Goal: Information Seeking & Learning: Compare options

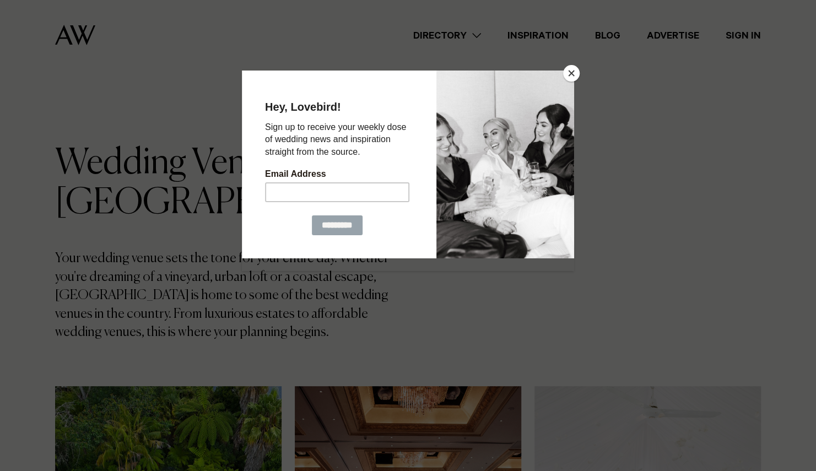
click at [574, 73] on button "Close" at bounding box center [571, 73] width 17 height 17
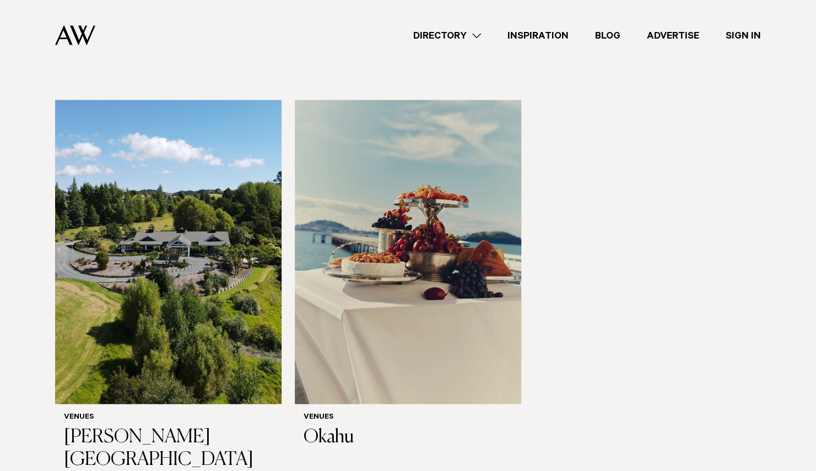
scroll to position [5971, 0]
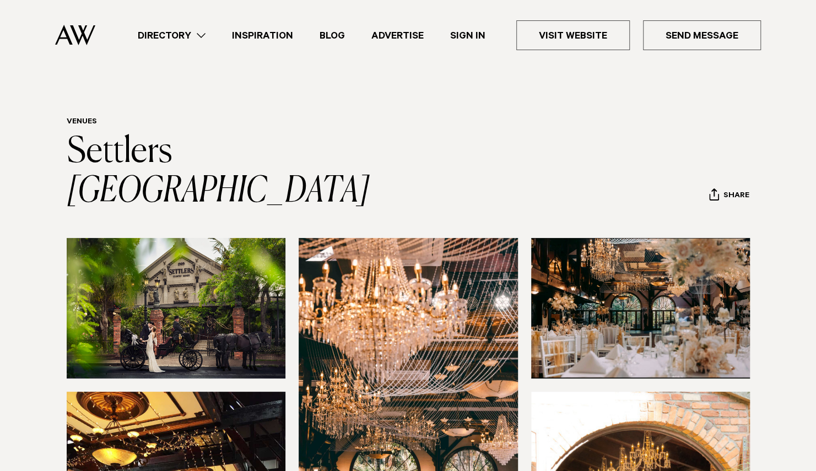
click at [263, 279] on img at bounding box center [176, 308] width 219 height 140
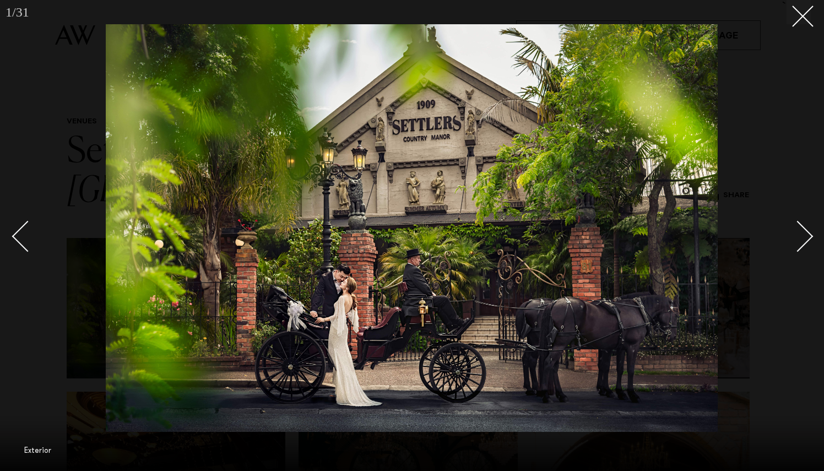
click at [789, 250] on link at bounding box center [791, 235] width 39 height 55
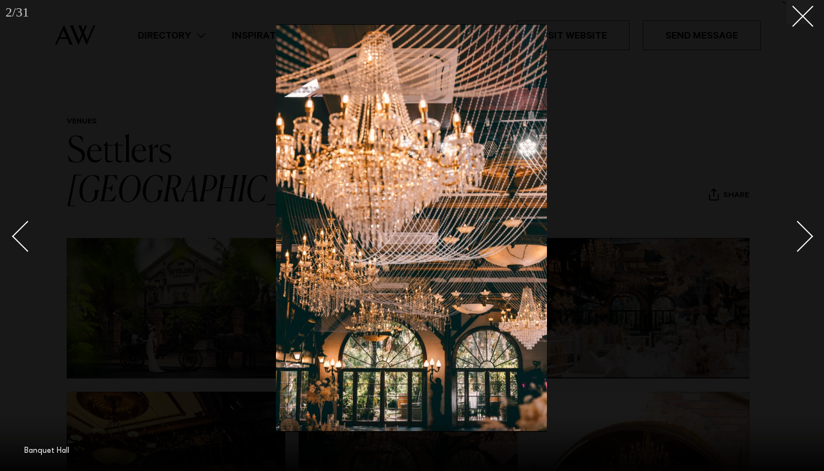
click at [789, 250] on link at bounding box center [791, 235] width 39 height 55
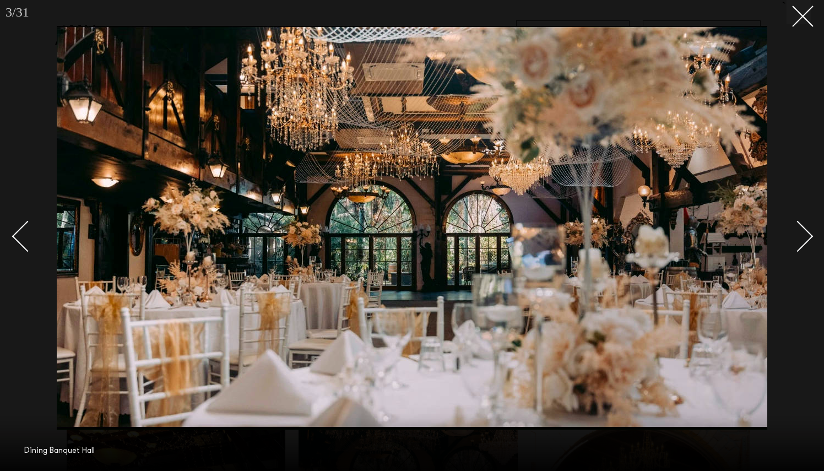
click at [789, 250] on link at bounding box center [791, 235] width 39 height 55
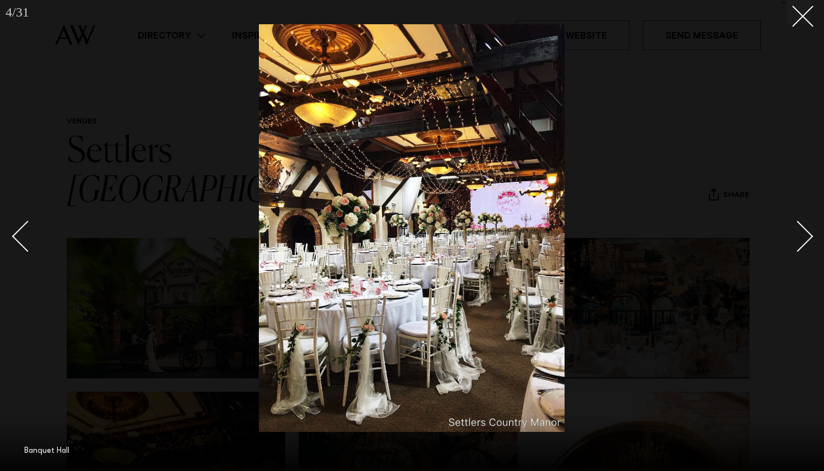
click at [789, 250] on link at bounding box center [791, 235] width 39 height 55
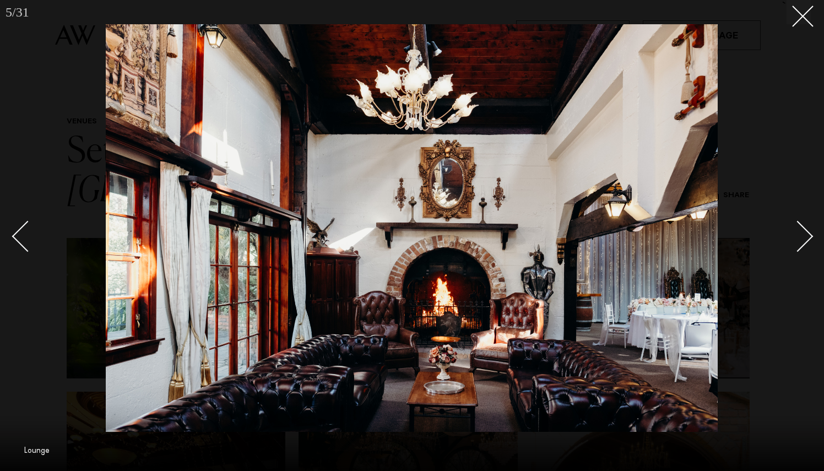
click at [789, 250] on link at bounding box center [791, 235] width 39 height 55
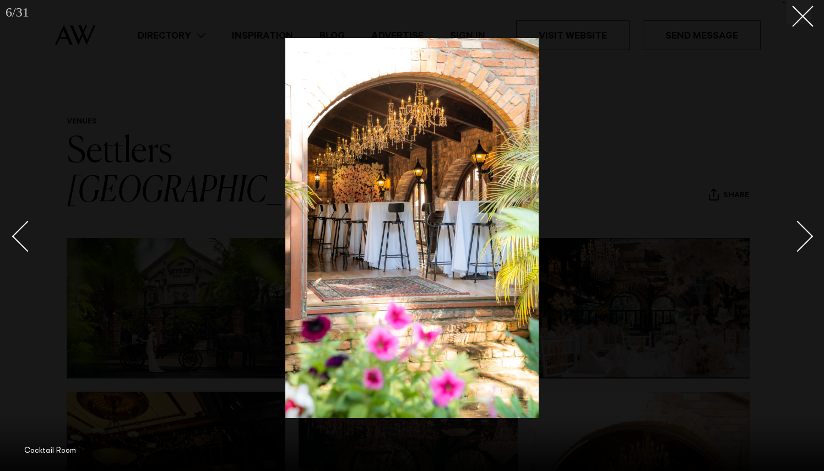
click at [789, 250] on link at bounding box center [791, 235] width 39 height 55
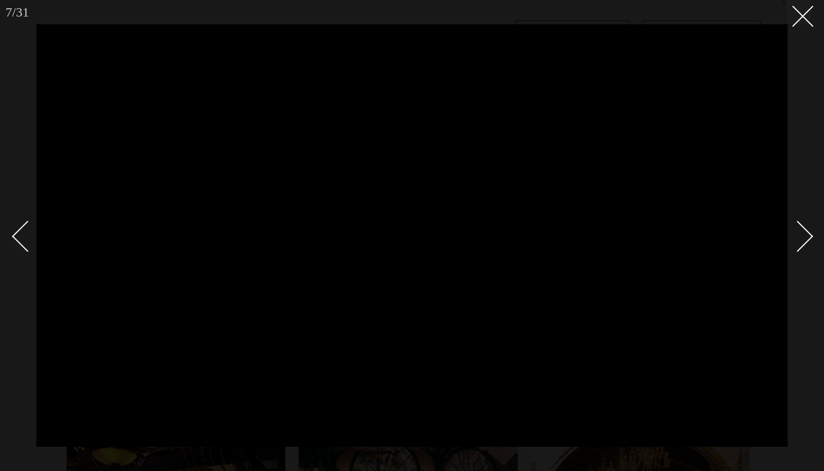
click at [806, 234] on div "Next slide" at bounding box center [797, 235] width 31 height 31
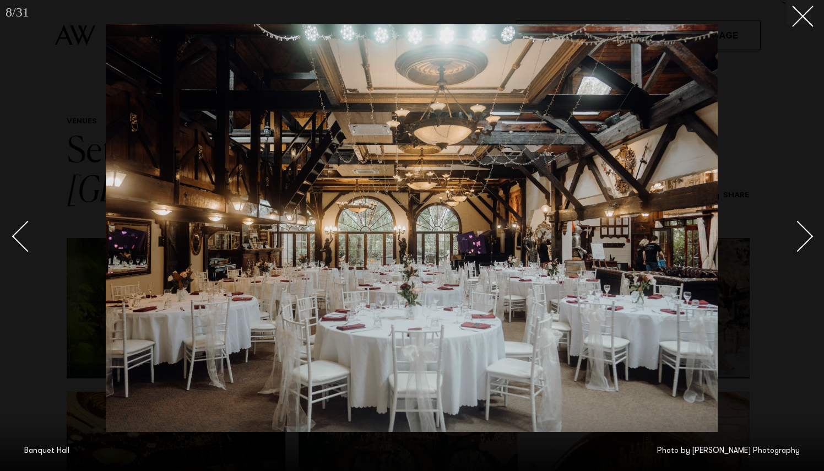
click at [806, 234] on div "Next slide" at bounding box center [797, 235] width 31 height 31
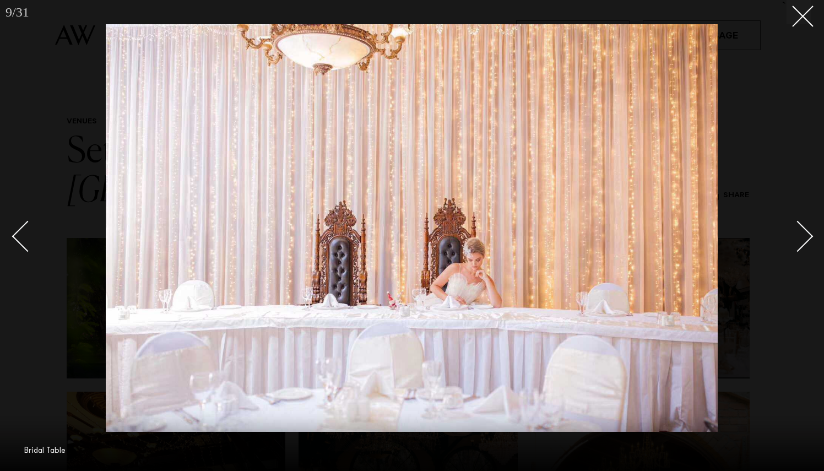
click at [806, 234] on div "Next slide" at bounding box center [797, 235] width 31 height 31
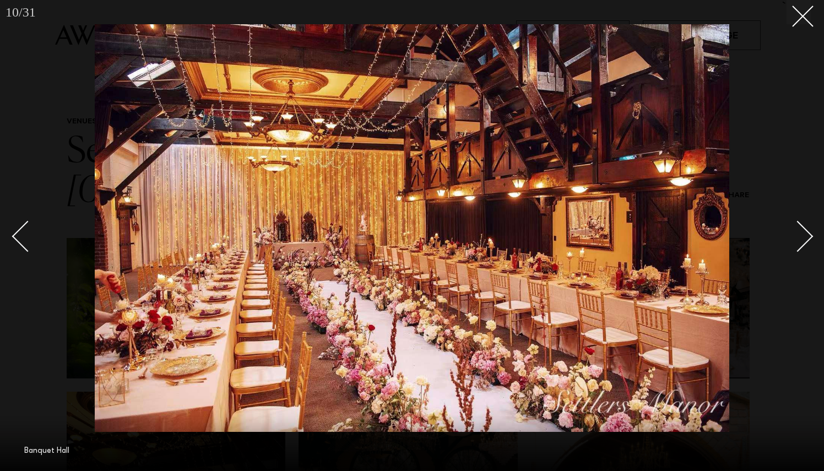
click at [806, 234] on div "Next slide" at bounding box center [797, 235] width 31 height 31
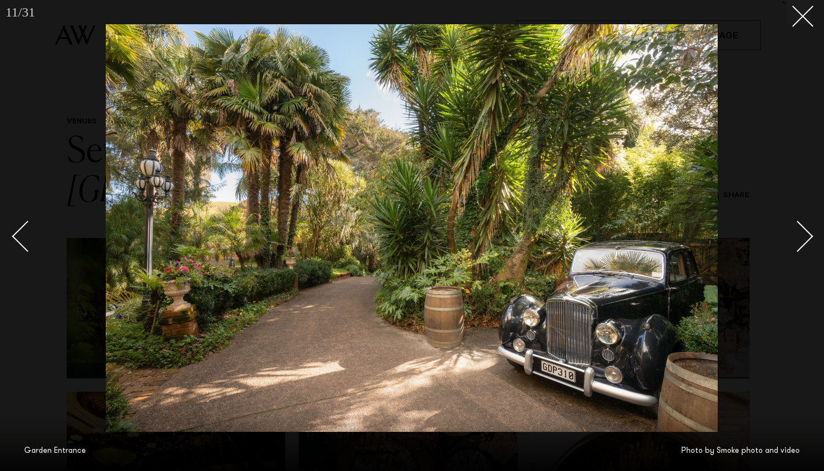
click at [806, 234] on div "Next slide" at bounding box center [797, 235] width 31 height 31
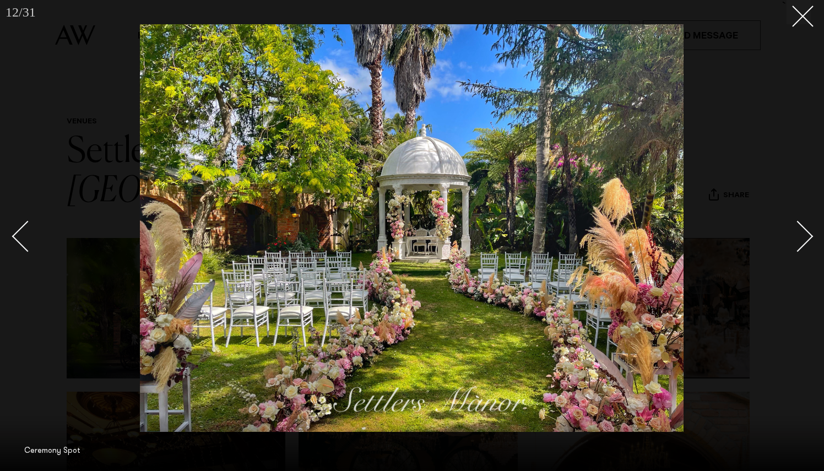
click at [806, 234] on div "Next slide" at bounding box center [797, 235] width 31 height 31
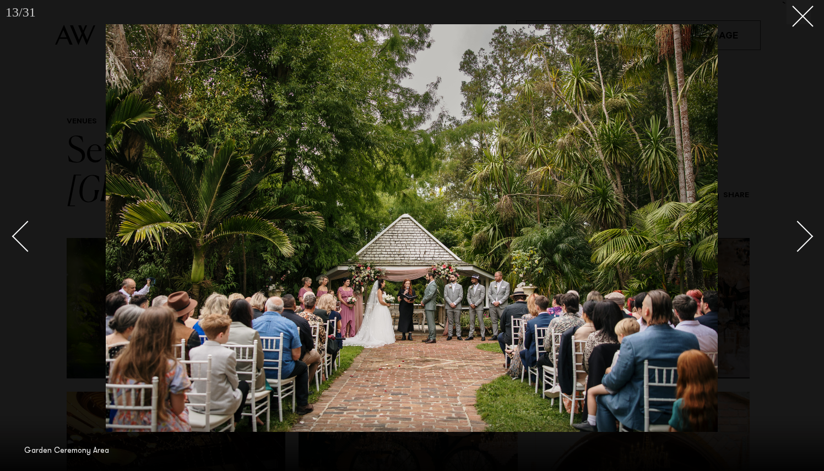
click at [806, 234] on div "Next slide" at bounding box center [797, 235] width 31 height 31
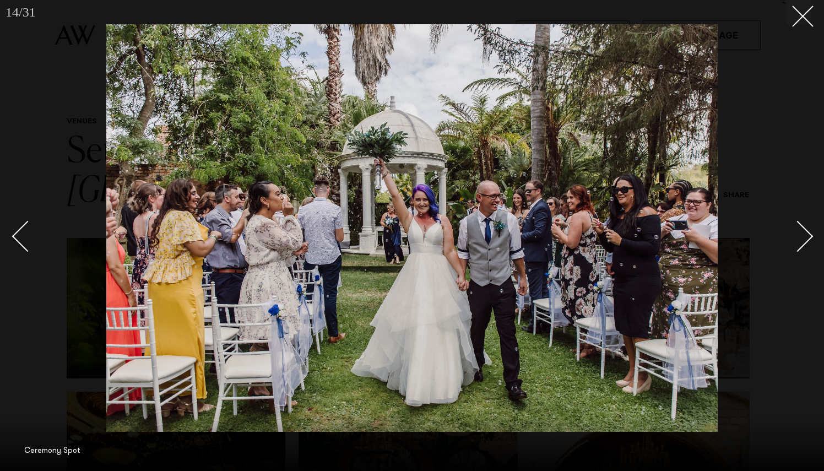
click at [806, 234] on div "Next slide" at bounding box center [797, 235] width 31 height 31
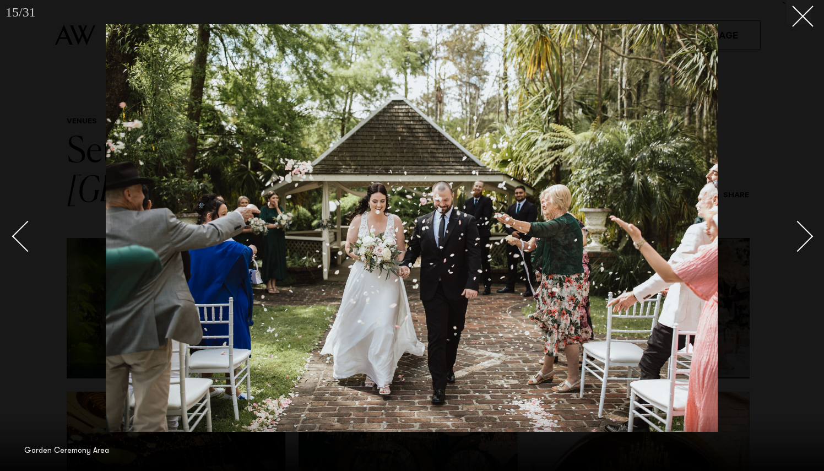
click at [806, 234] on div "Next slide" at bounding box center [797, 235] width 31 height 31
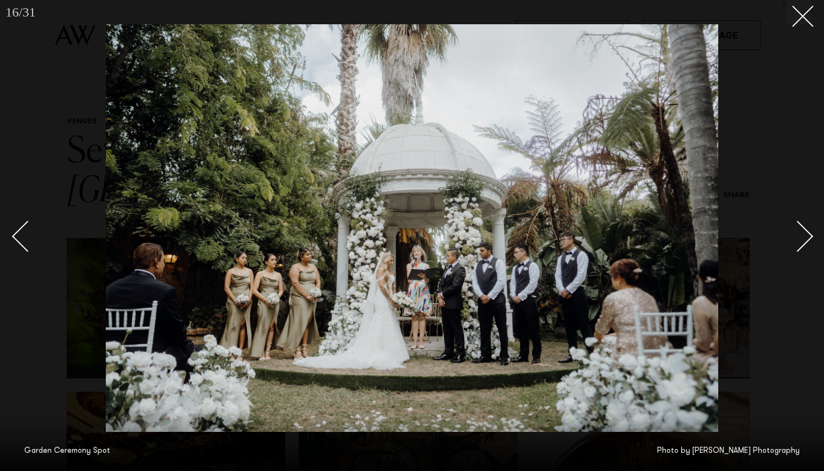
click at [806, 234] on div "Next slide" at bounding box center [797, 235] width 31 height 31
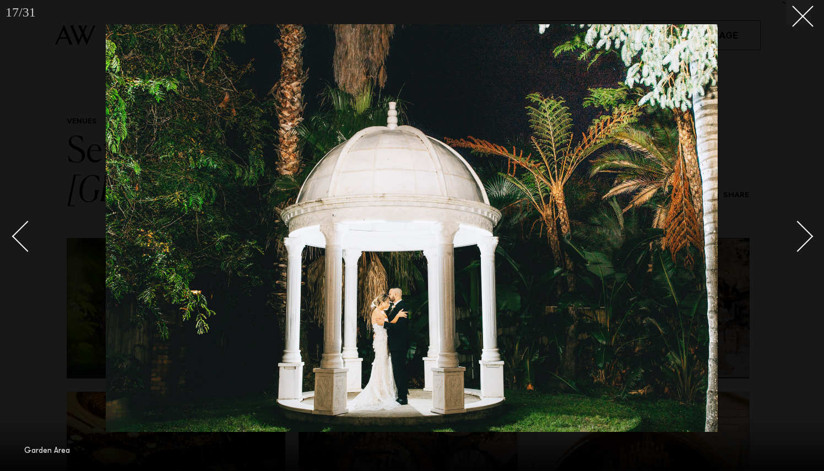
click at [806, 234] on div "Next slide" at bounding box center [797, 235] width 31 height 31
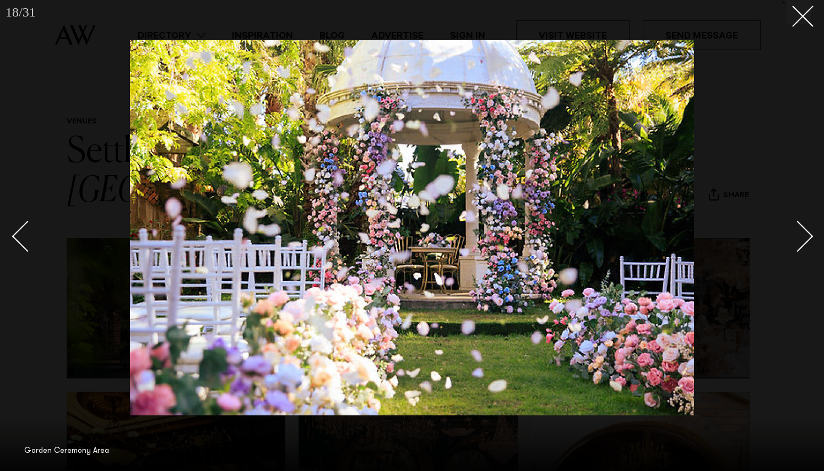
click at [806, 234] on div "Next slide" at bounding box center [797, 235] width 31 height 31
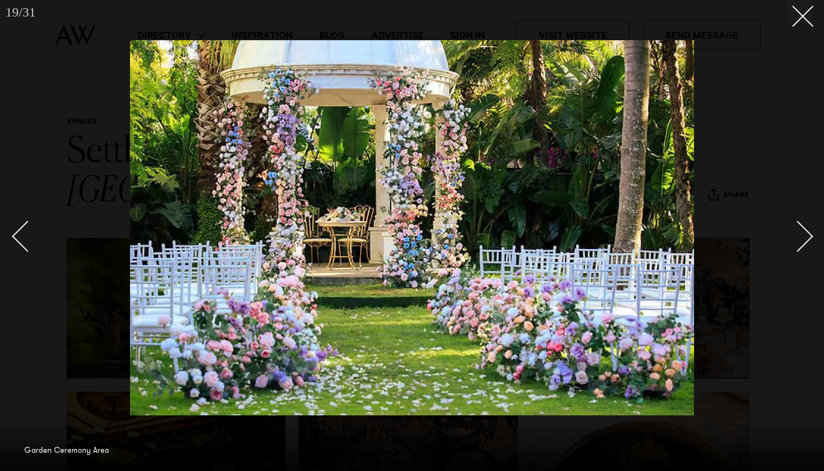
click at [806, 234] on div "Next slide" at bounding box center [797, 235] width 31 height 31
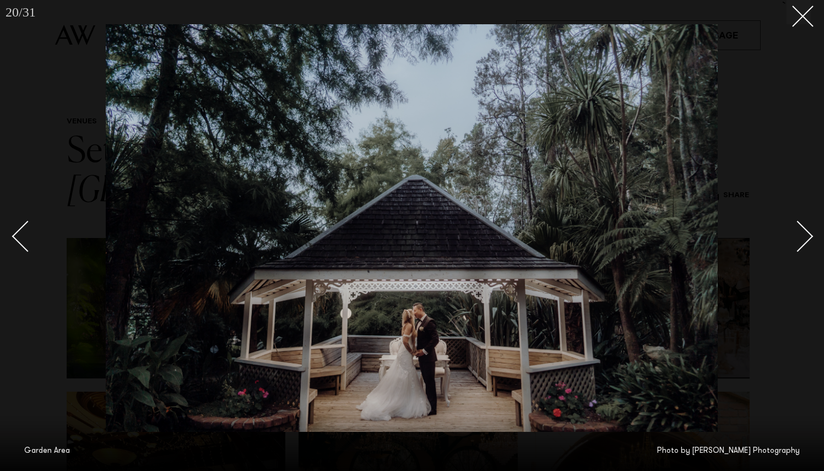
click at [806, 234] on div "Next slide" at bounding box center [797, 235] width 31 height 31
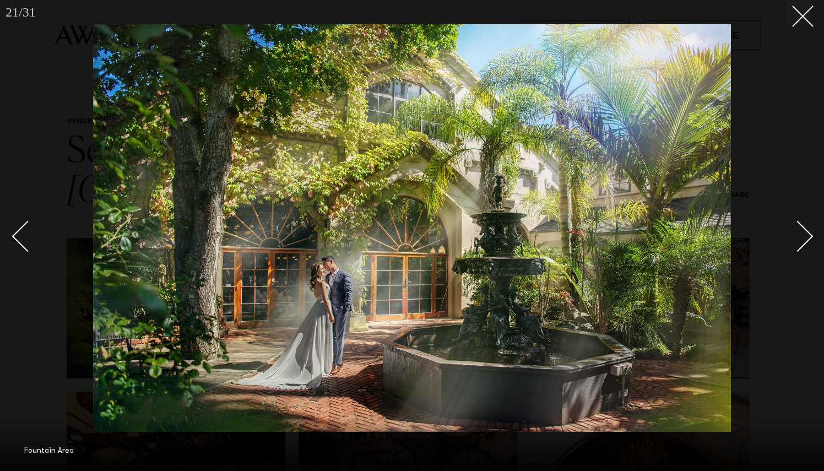
click at [806, 234] on div "Next slide" at bounding box center [797, 235] width 31 height 31
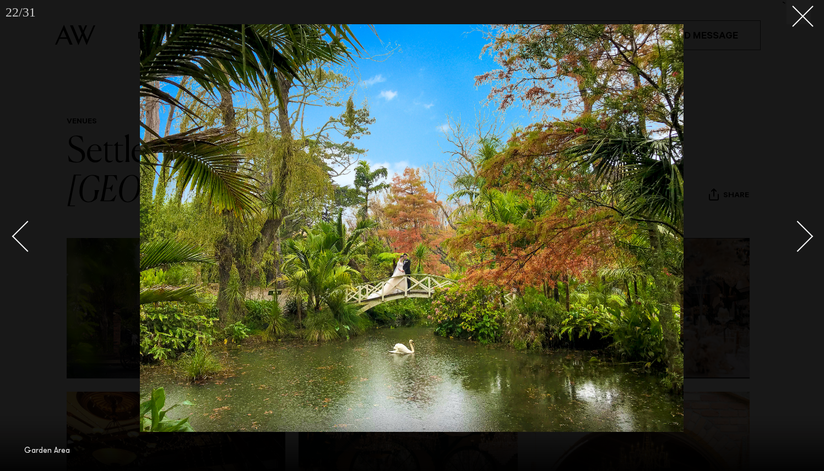
click at [806, 234] on div "Next slide" at bounding box center [797, 235] width 31 height 31
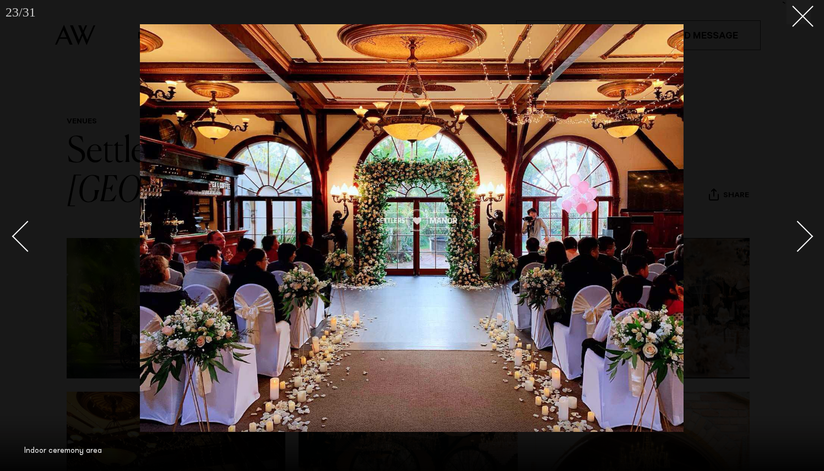
click at [806, 234] on div "Next slide" at bounding box center [797, 235] width 31 height 31
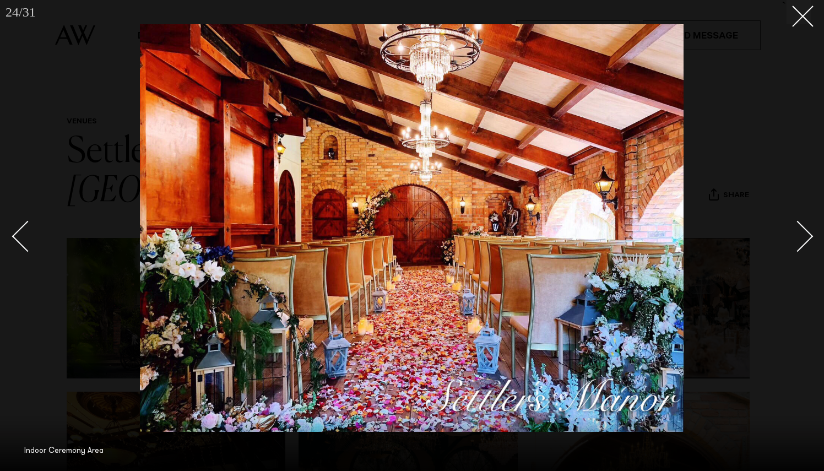
click at [806, 234] on div "Next slide" at bounding box center [797, 235] width 31 height 31
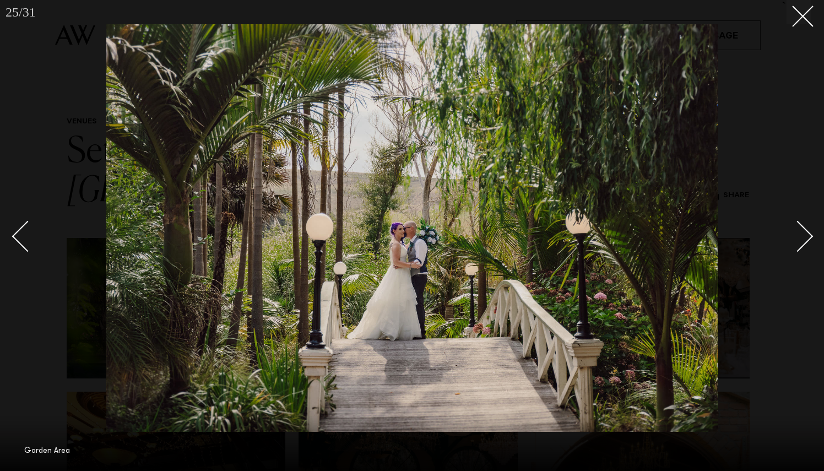
click at [806, 234] on div "Next slide" at bounding box center [797, 235] width 31 height 31
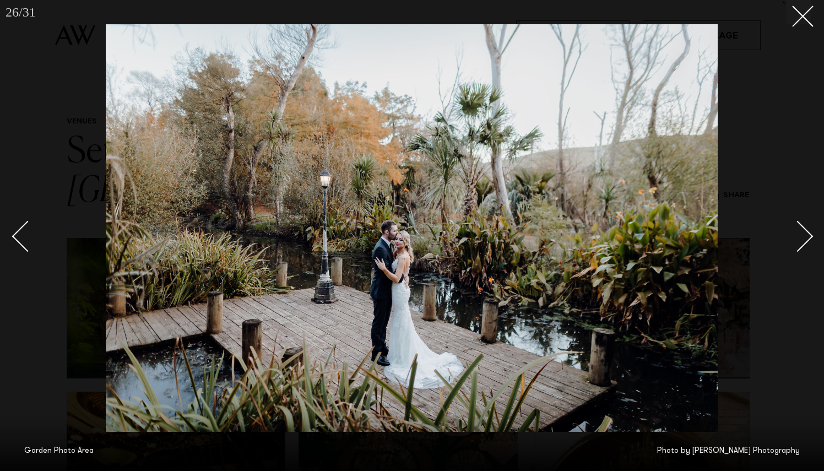
click at [806, 234] on div "Next slide" at bounding box center [797, 235] width 31 height 31
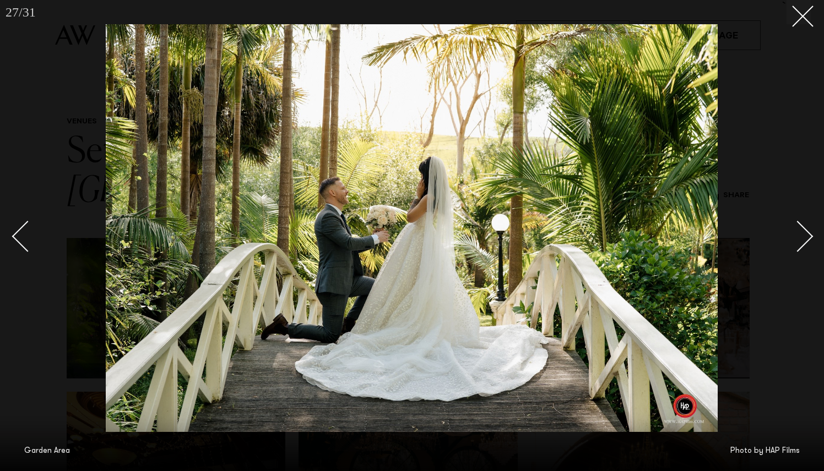
click at [806, 234] on div "Next slide" at bounding box center [797, 235] width 31 height 31
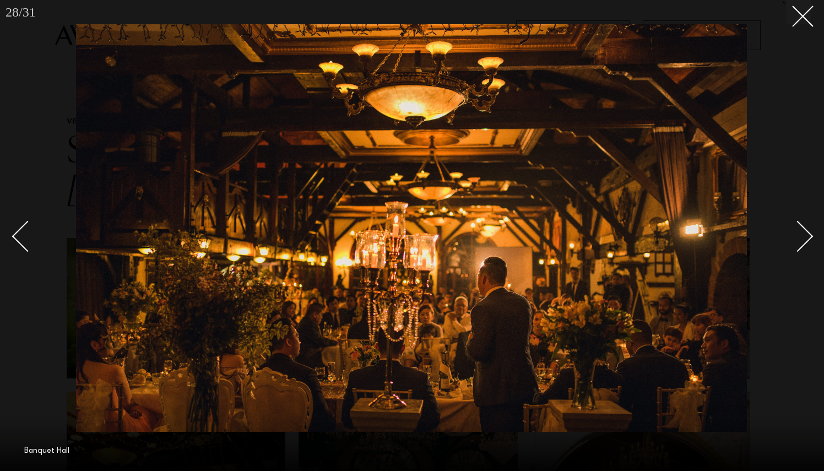
click at [806, 234] on div "Next slide" at bounding box center [797, 235] width 31 height 31
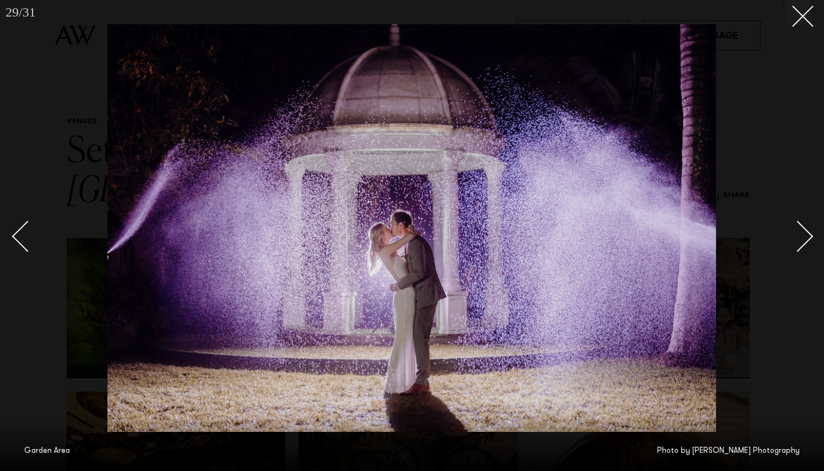
click at [806, 234] on div "Next slide" at bounding box center [797, 235] width 31 height 31
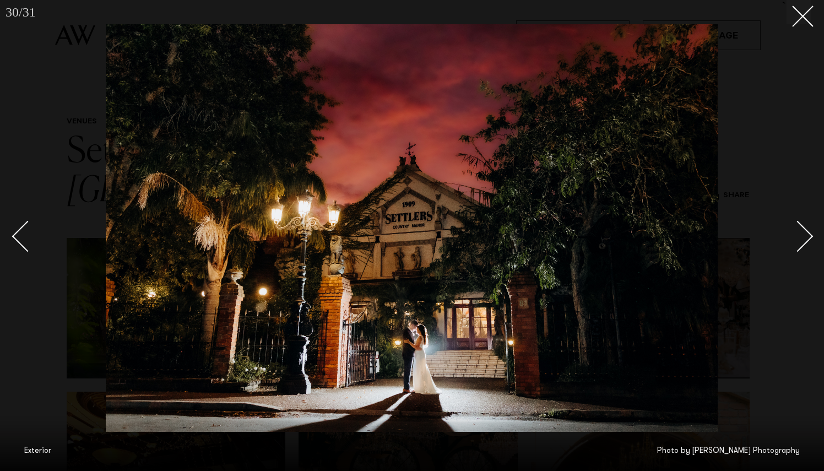
click at [806, 234] on div "Next slide" at bounding box center [797, 235] width 31 height 31
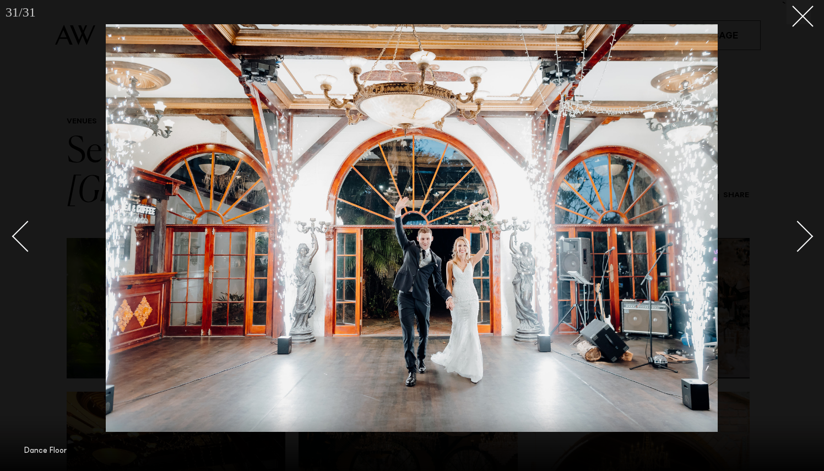
click at [806, 234] on div "Next slide" at bounding box center [797, 235] width 31 height 31
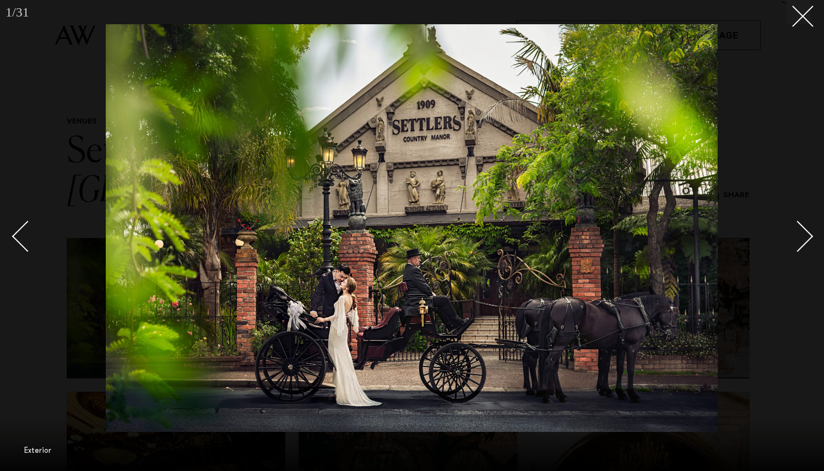
click at [806, 234] on div "Next slide" at bounding box center [797, 235] width 31 height 31
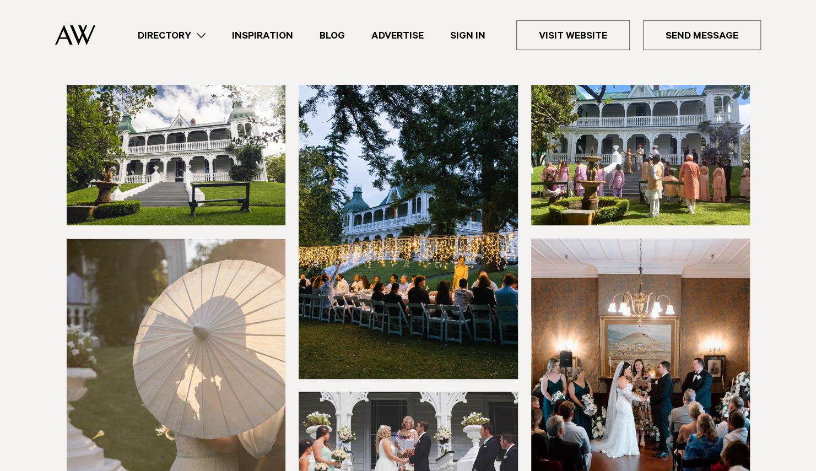
scroll to position [115, 0]
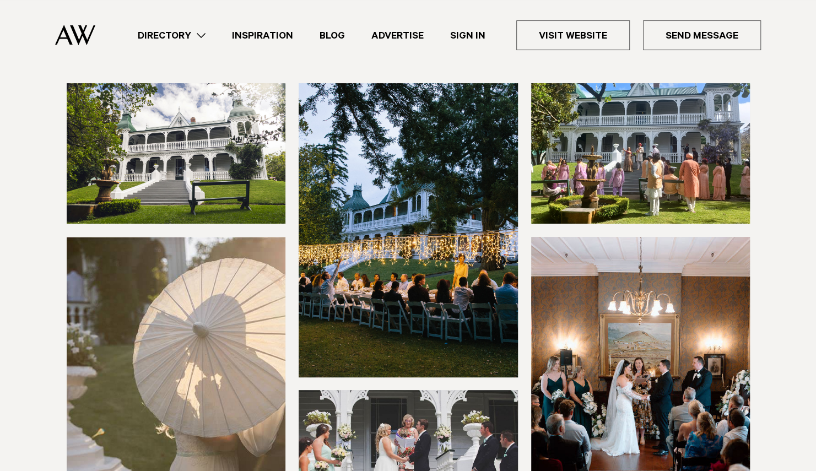
click at [215, 172] on img at bounding box center [176, 153] width 219 height 140
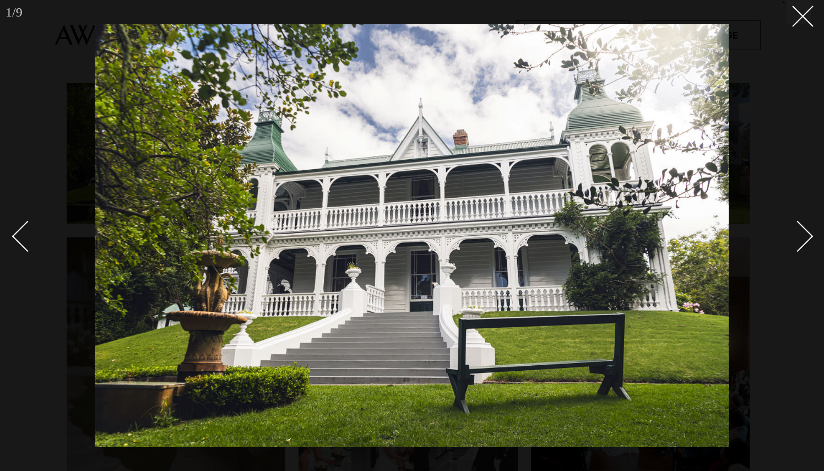
click at [803, 237] on div "Next slide" at bounding box center [797, 235] width 31 height 31
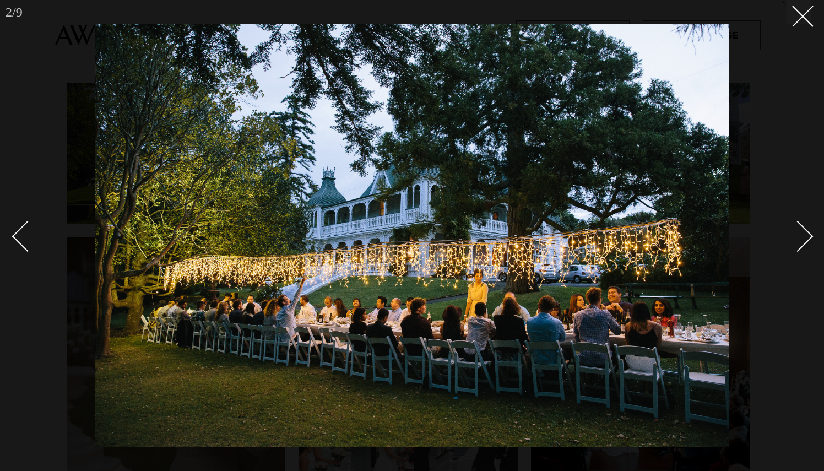
click at [803, 237] on div "Next slide" at bounding box center [797, 235] width 31 height 31
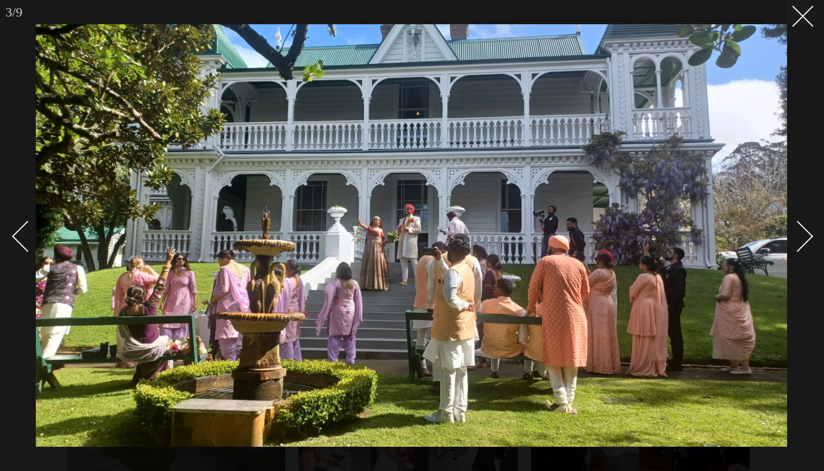
click at [803, 237] on div "Next slide" at bounding box center [797, 235] width 31 height 31
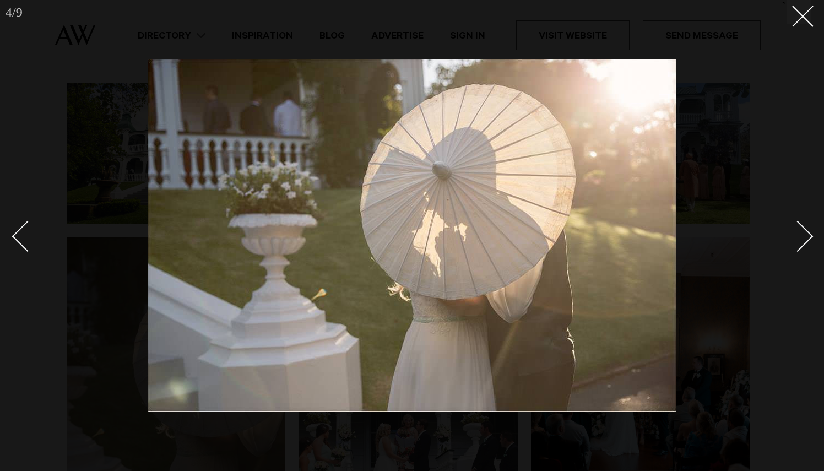
click at [803, 237] on div "Next slide" at bounding box center [797, 235] width 31 height 31
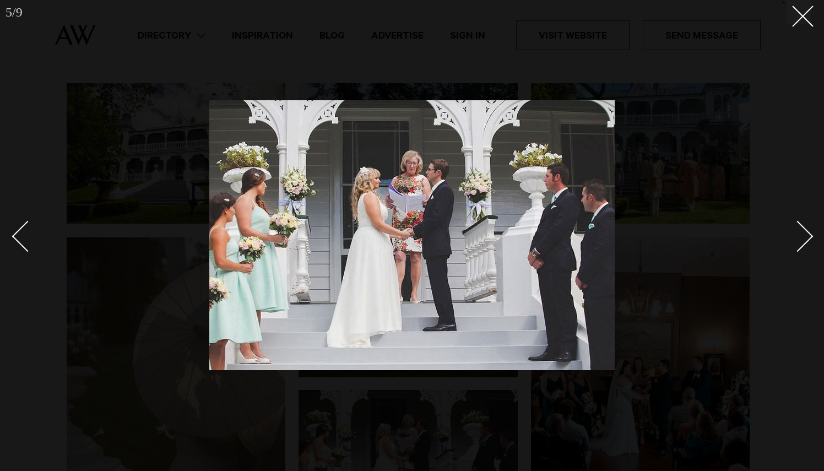
click at [803, 237] on div "Next slide" at bounding box center [797, 235] width 31 height 31
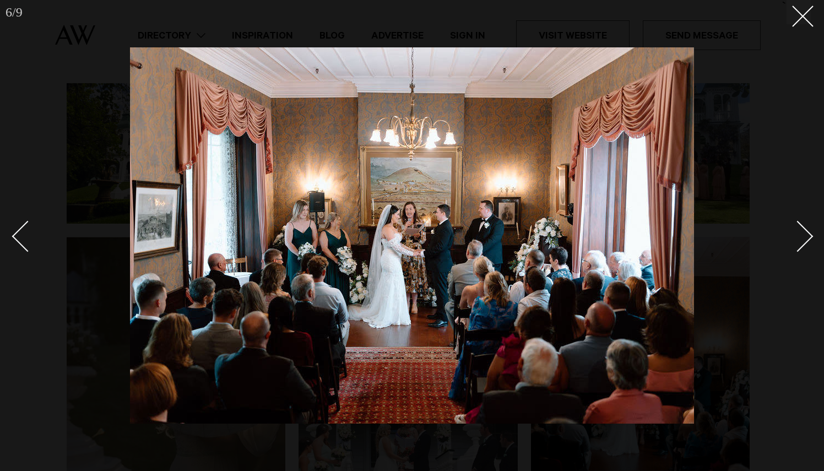
click at [803, 237] on div "Next slide" at bounding box center [797, 235] width 31 height 31
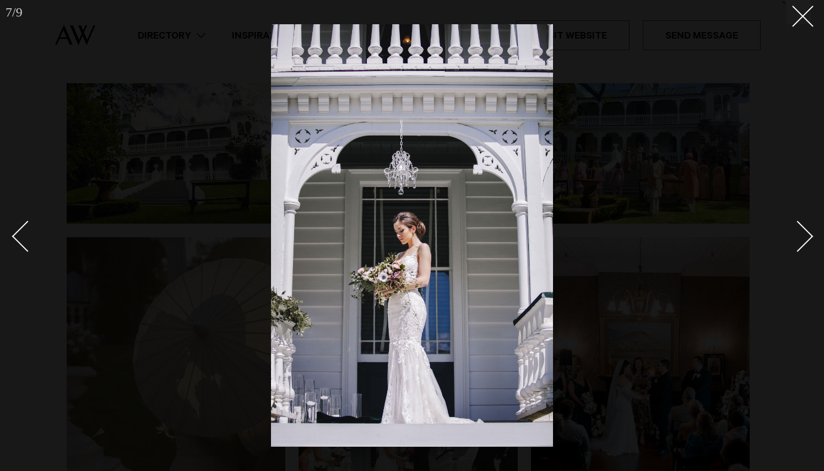
click at [803, 237] on div "Next slide" at bounding box center [797, 235] width 31 height 31
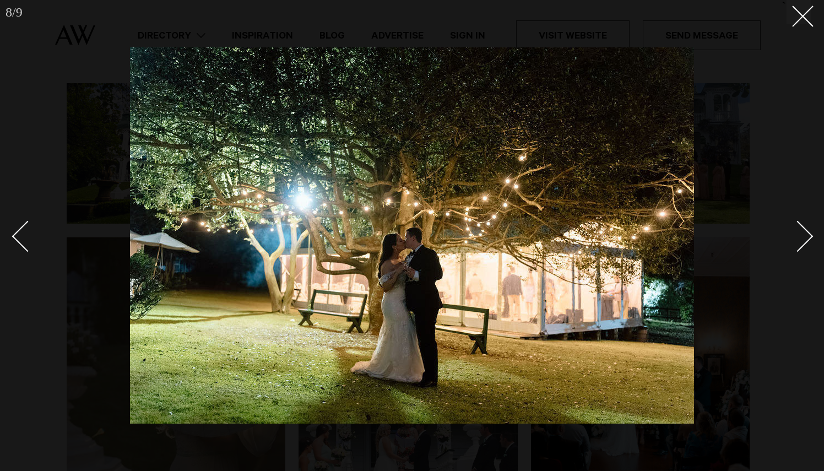
click at [803, 237] on div "Next slide" at bounding box center [797, 235] width 31 height 31
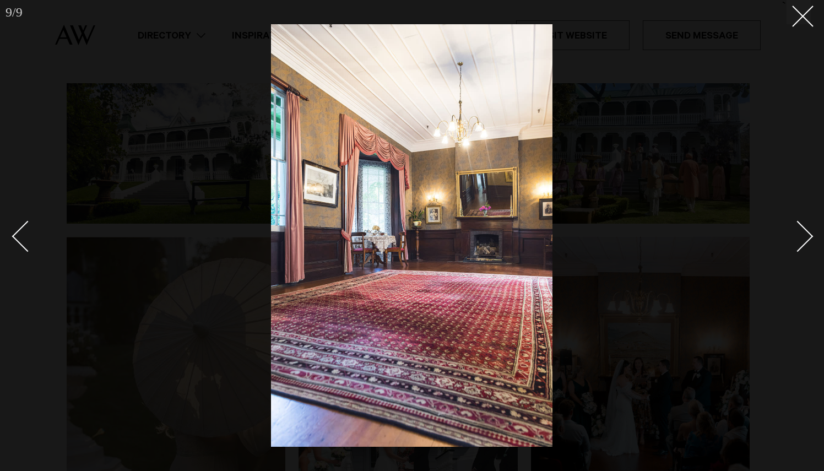
click at [803, 237] on div "Next slide" at bounding box center [797, 235] width 31 height 31
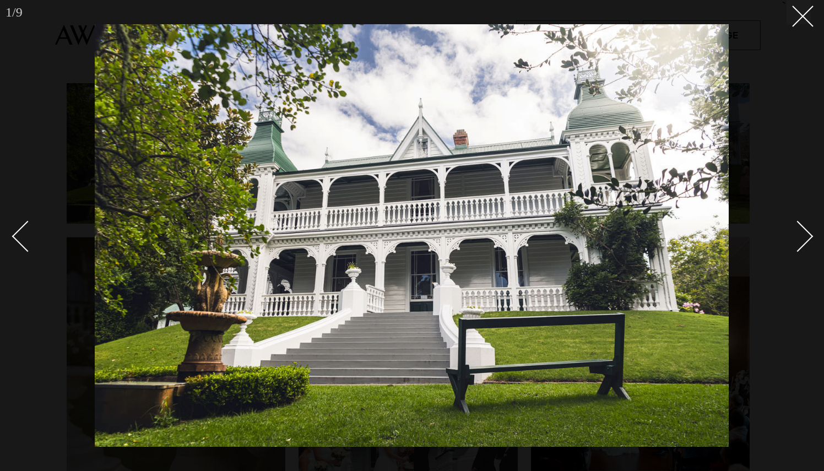
click at [803, 237] on div "Next slide" at bounding box center [797, 235] width 31 height 31
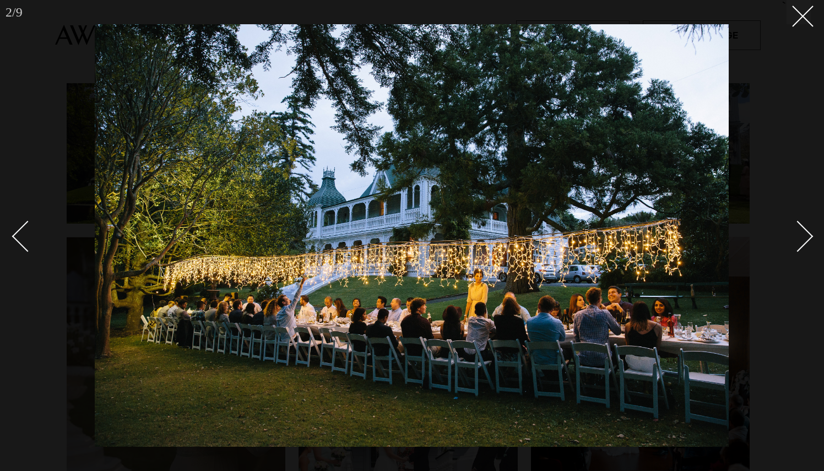
click at [803, 237] on div "Next slide" at bounding box center [797, 235] width 31 height 31
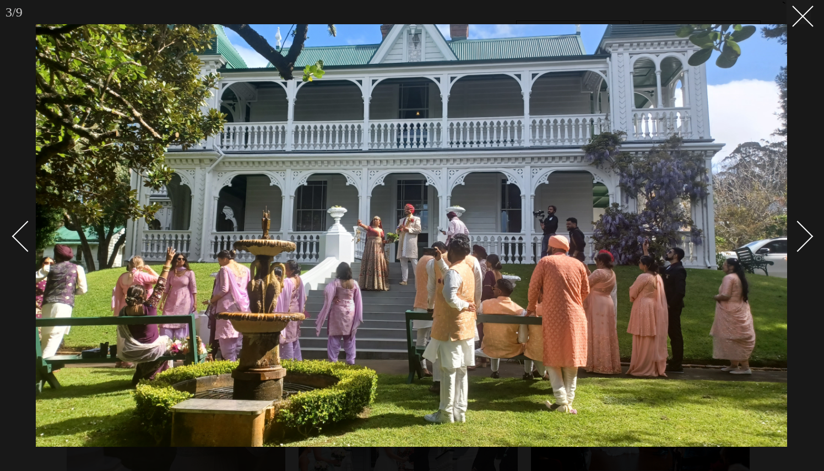
click at [803, 237] on div "Next slide" at bounding box center [797, 235] width 31 height 31
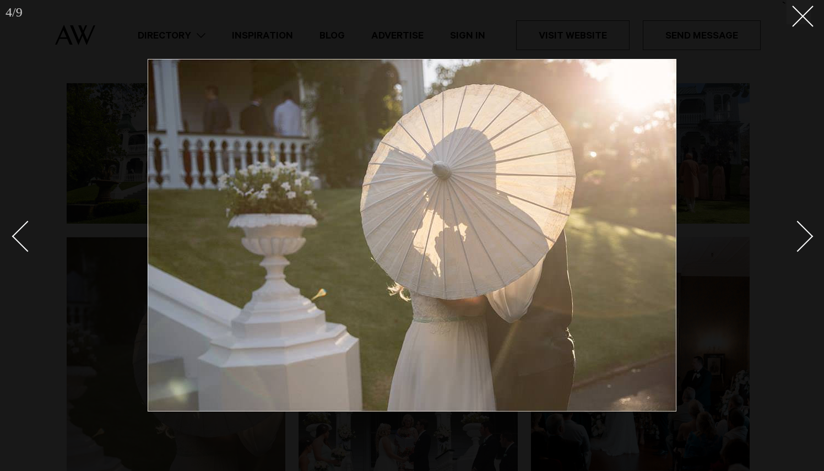
click at [803, 237] on div "Next slide" at bounding box center [797, 235] width 31 height 31
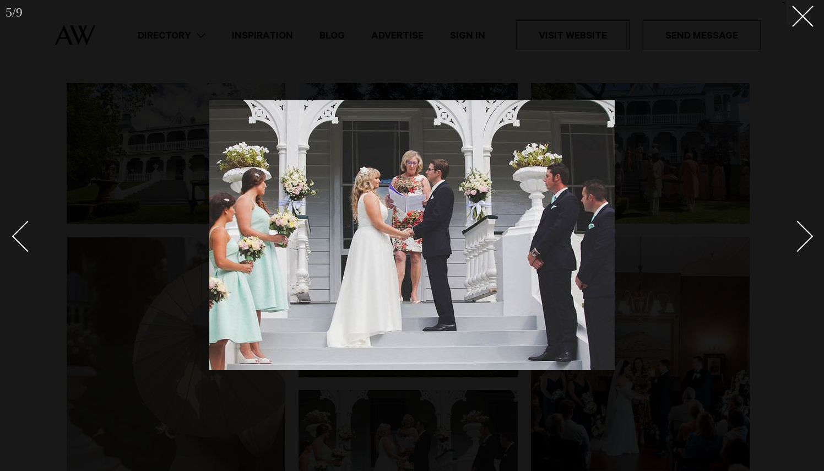
click at [803, 237] on div "Next slide" at bounding box center [797, 235] width 31 height 31
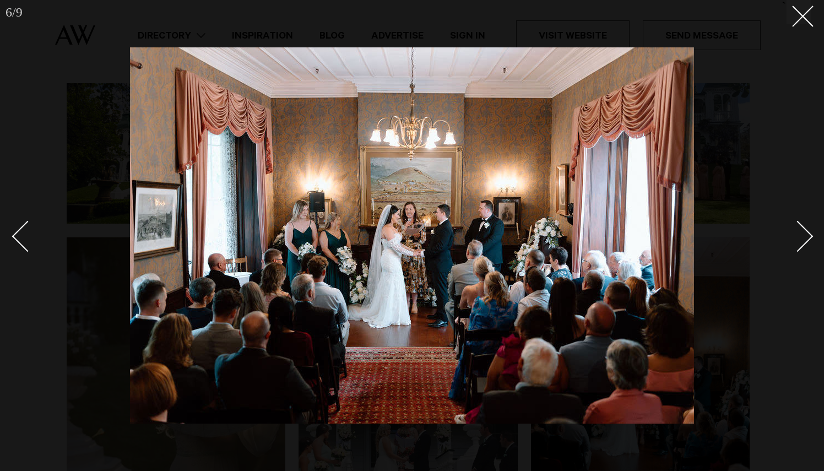
click at [803, 237] on div "Next slide" at bounding box center [797, 235] width 31 height 31
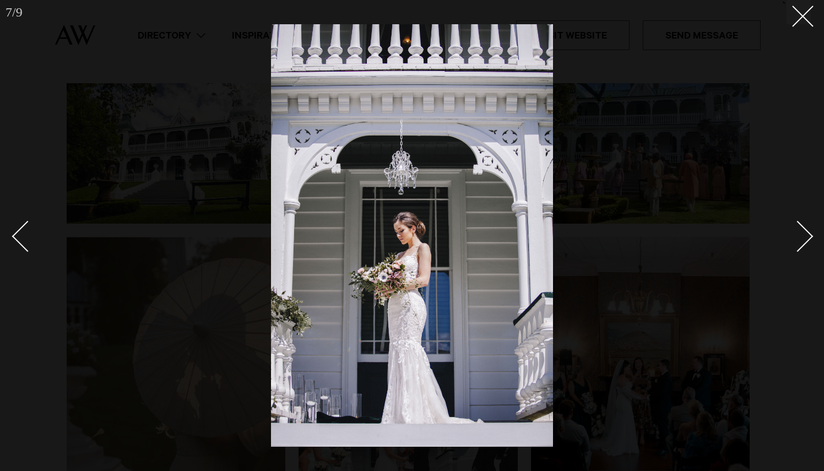
click at [803, 237] on div "Next slide" at bounding box center [797, 235] width 31 height 31
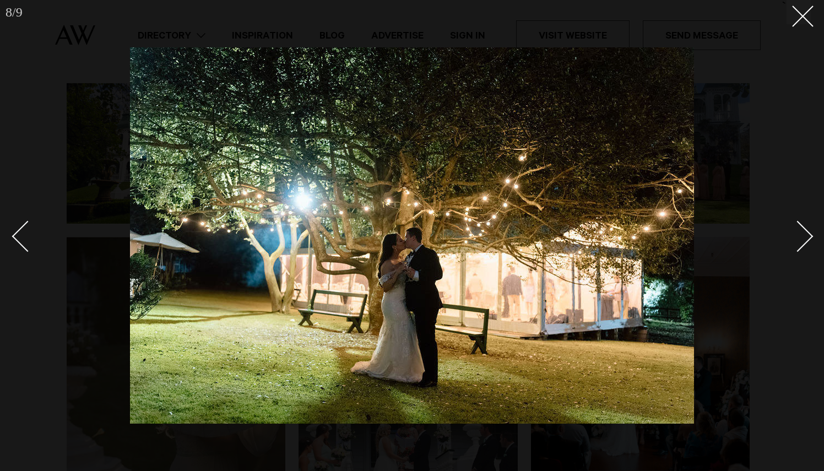
click at [783, 123] on div at bounding box center [412, 235] width 824 height 471
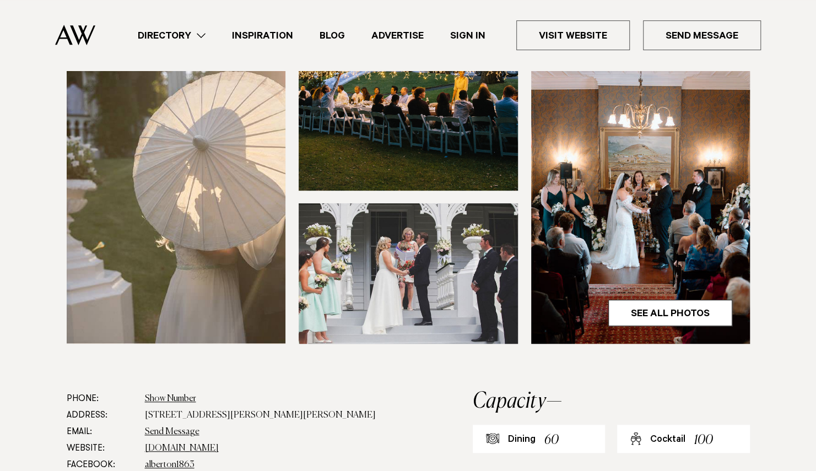
scroll to position [301, 0]
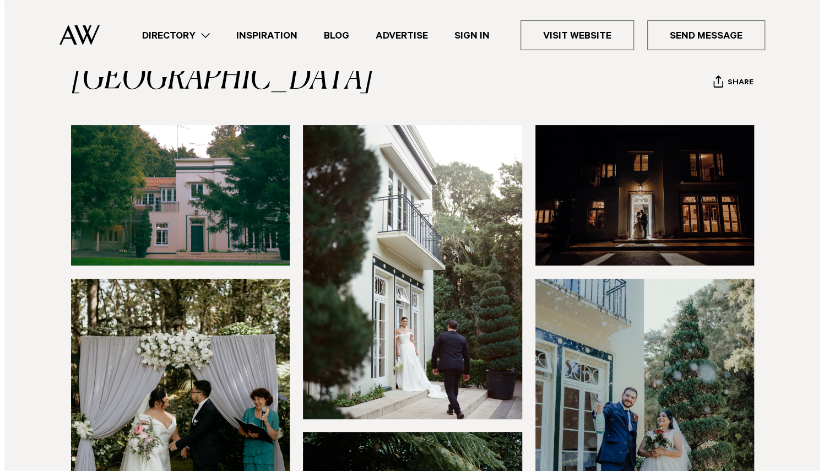
scroll to position [99, 0]
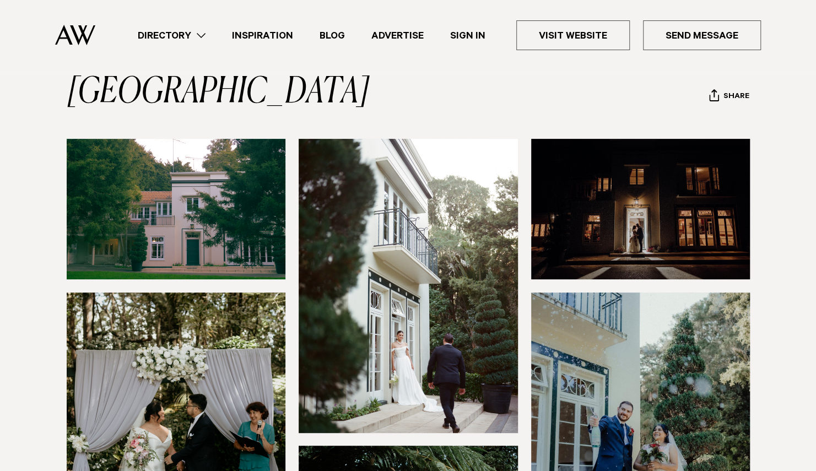
click at [219, 205] on img at bounding box center [176, 209] width 219 height 140
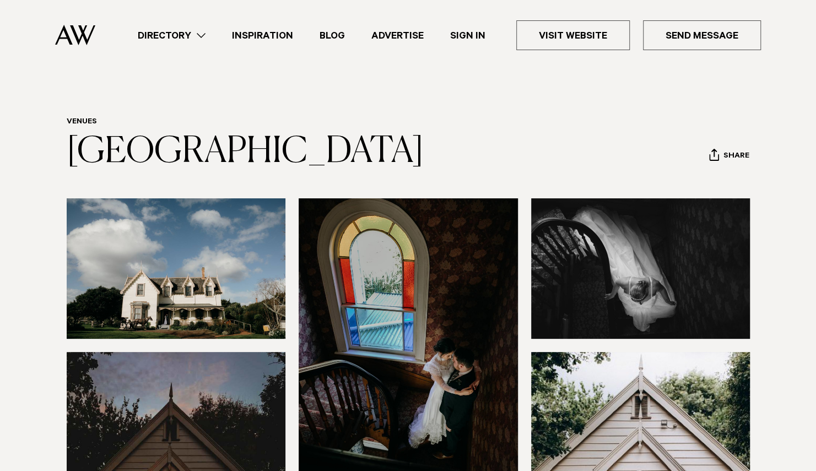
click at [182, 286] on img at bounding box center [176, 268] width 219 height 140
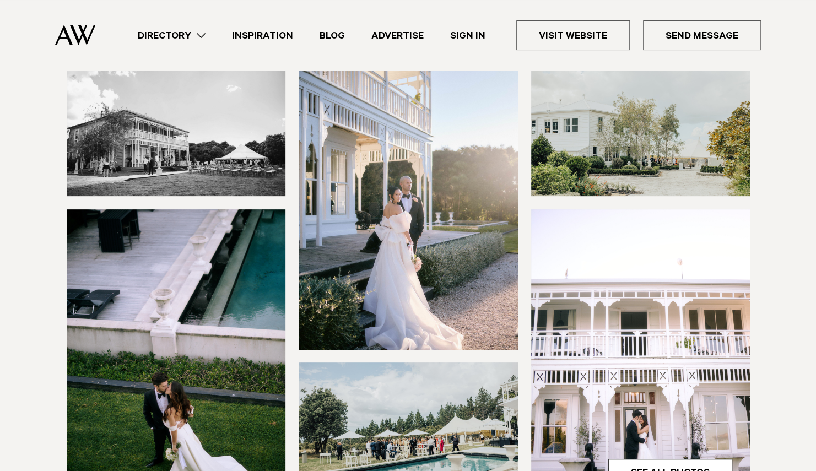
scroll to position [143, 0]
click at [229, 155] on img at bounding box center [176, 125] width 219 height 140
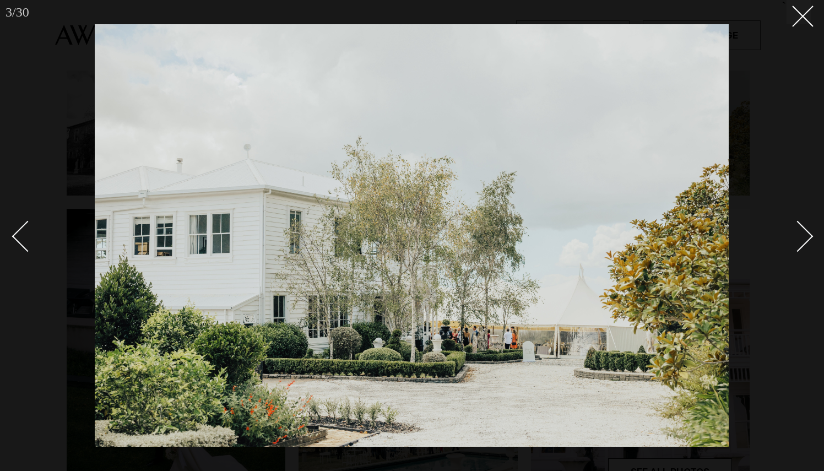
click at [792, 252] on link at bounding box center [791, 235] width 39 height 55
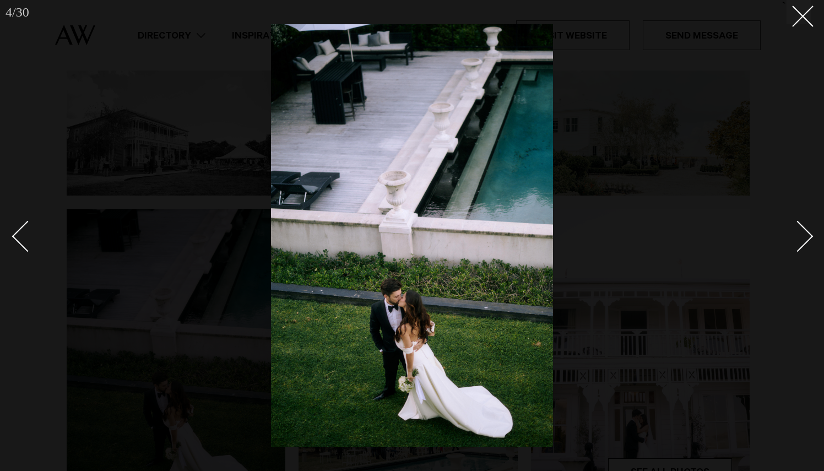
click at [792, 252] on link at bounding box center [791, 235] width 39 height 55
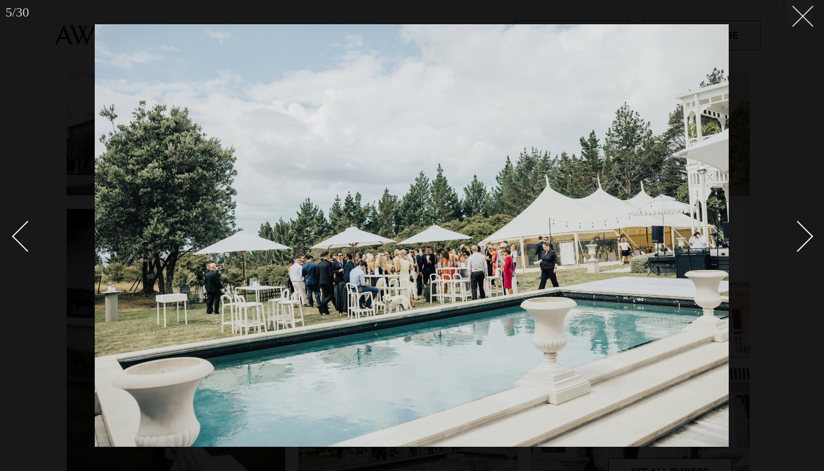
click at [799, 17] on icon at bounding box center [798, 12] width 13 height 13
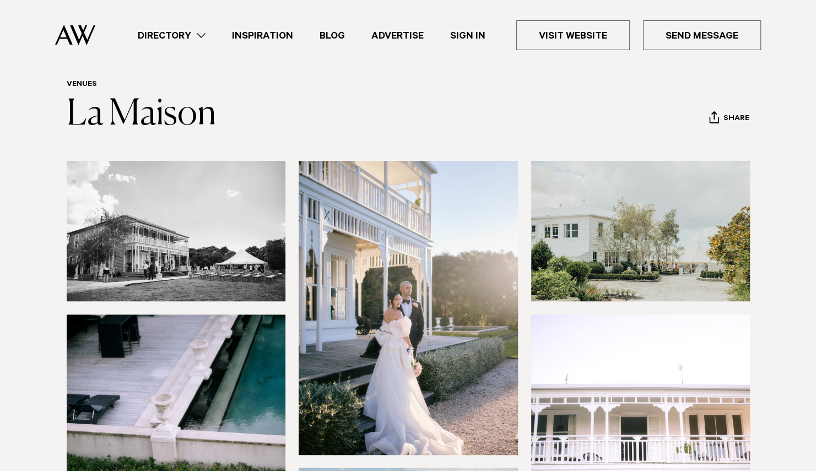
scroll to position [39, 0]
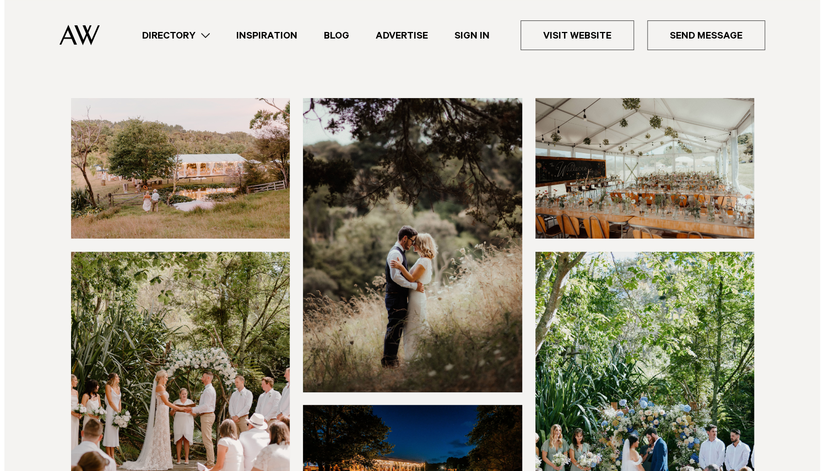
scroll to position [91, 0]
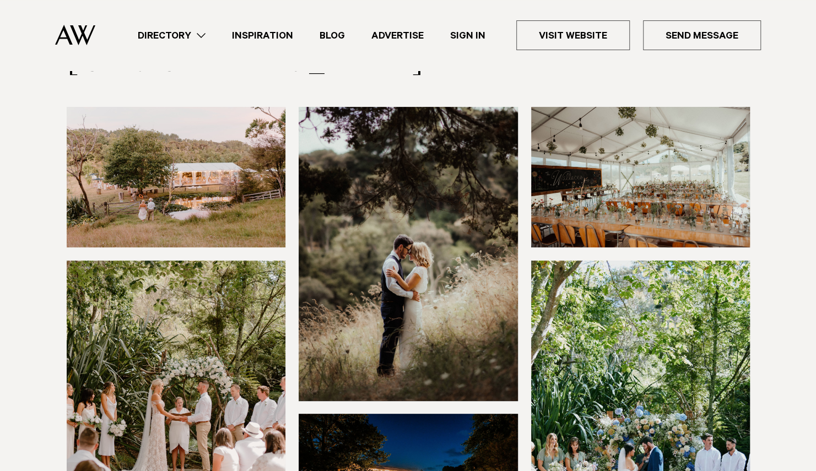
click at [271, 194] on img at bounding box center [176, 177] width 219 height 140
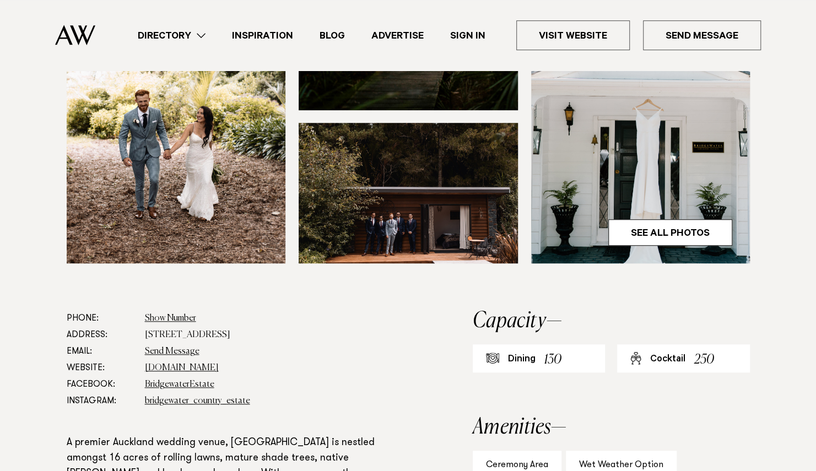
scroll to position [383, 0]
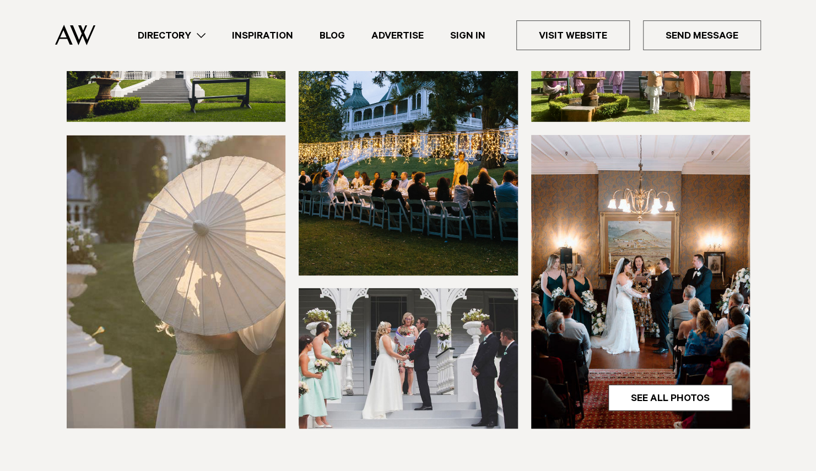
scroll to position [217, 0]
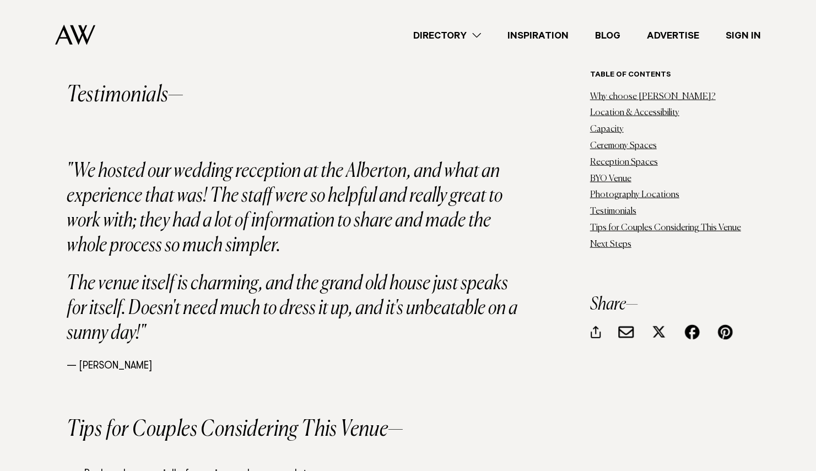
scroll to position [3960, 0]
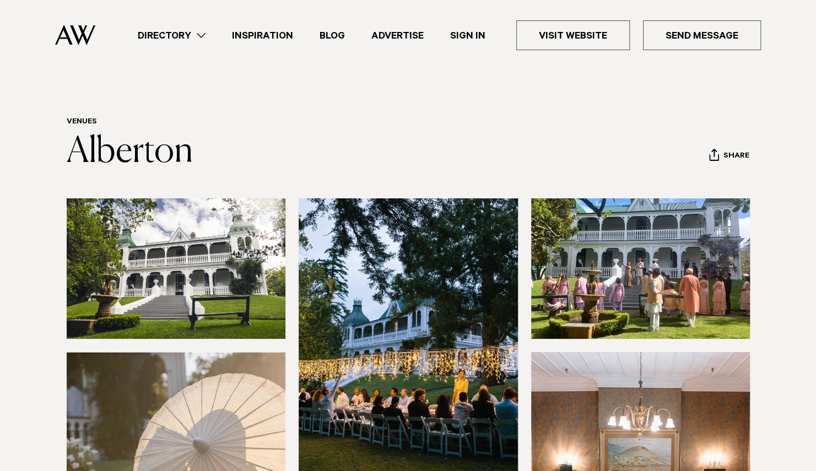
click at [214, 292] on img at bounding box center [176, 268] width 219 height 140
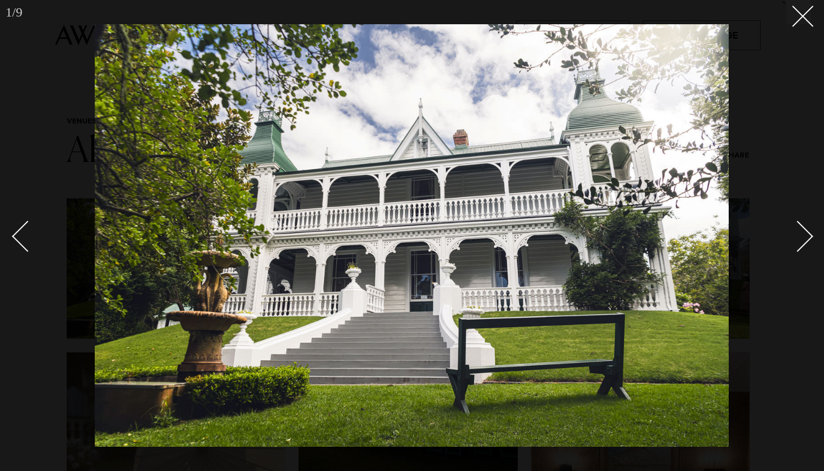
click at [805, 245] on link at bounding box center [791, 235] width 39 height 55
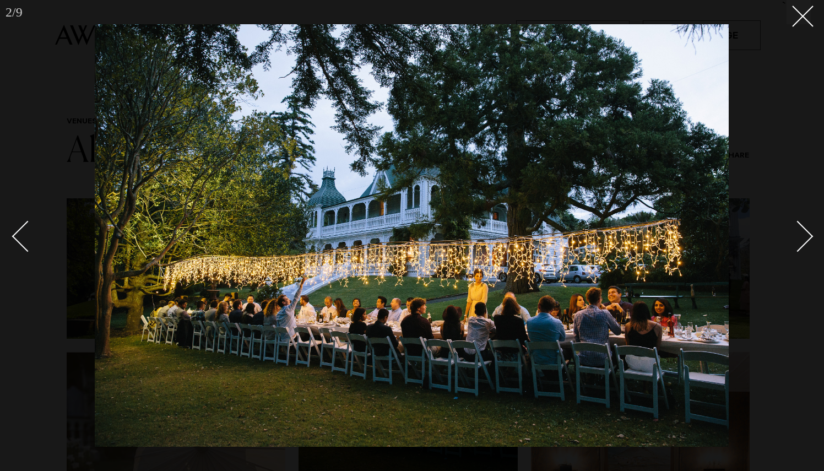
click at [798, 234] on div "Next slide" at bounding box center [797, 235] width 31 height 31
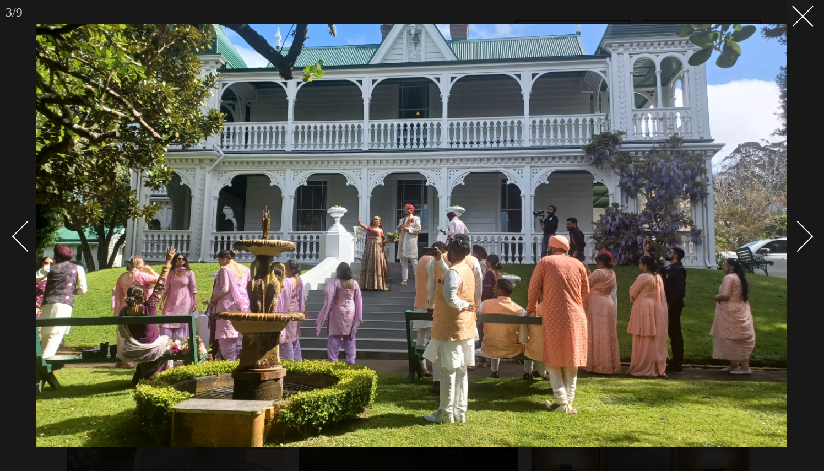
click at [804, 224] on link at bounding box center [791, 235] width 39 height 55
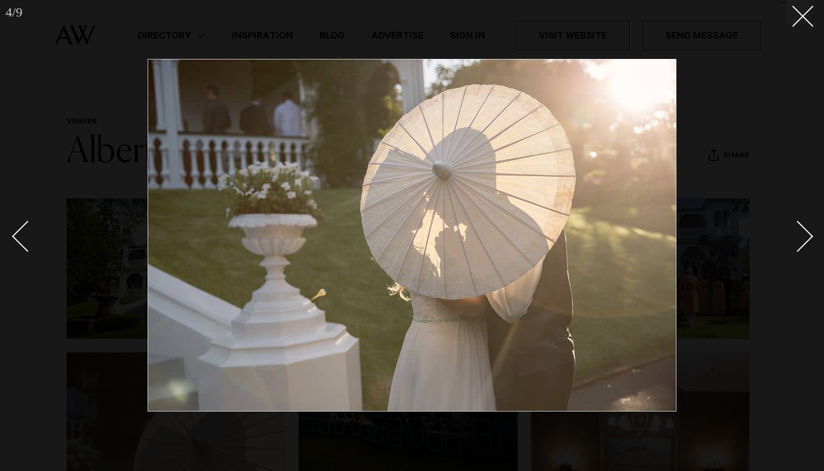
click at [804, 224] on link at bounding box center [791, 235] width 39 height 55
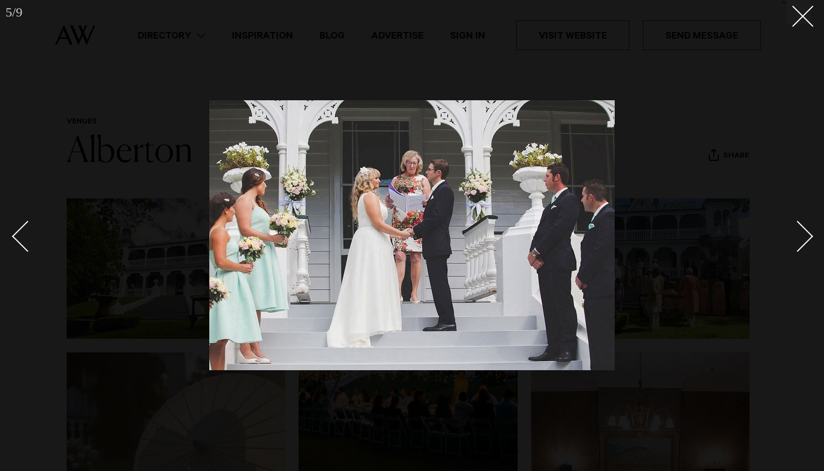
click at [804, 224] on link at bounding box center [791, 235] width 39 height 55
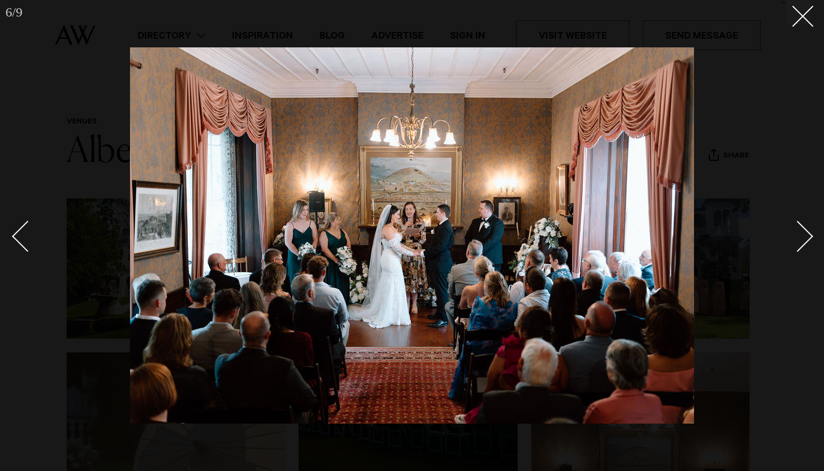
click at [804, 224] on link at bounding box center [791, 235] width 39 height 55
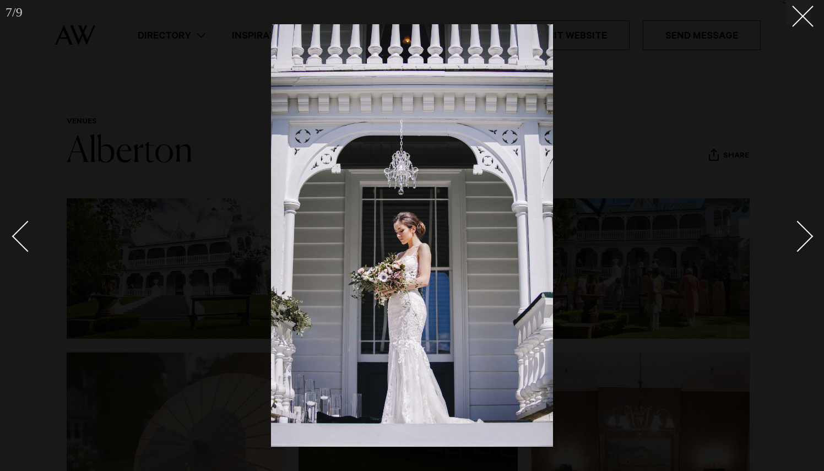
click at [804, 224] on link at bounding box center [791, 235] width 39 height 55
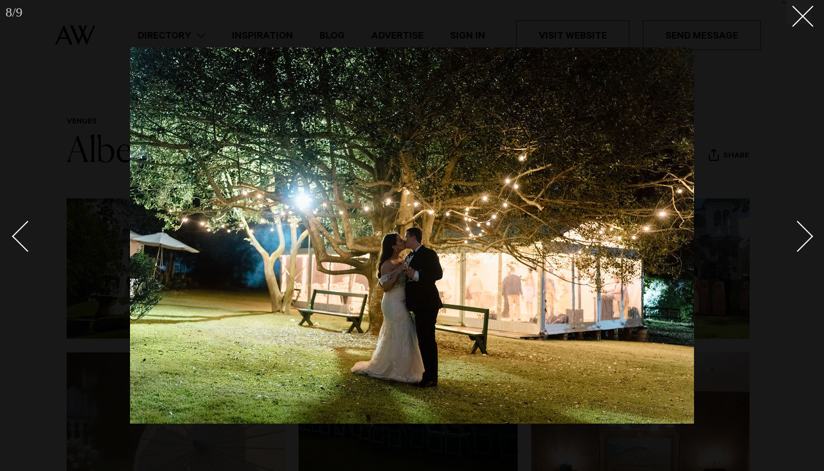
click at [804, 224] on link at bounding box center [791, 235] width 39 height 55
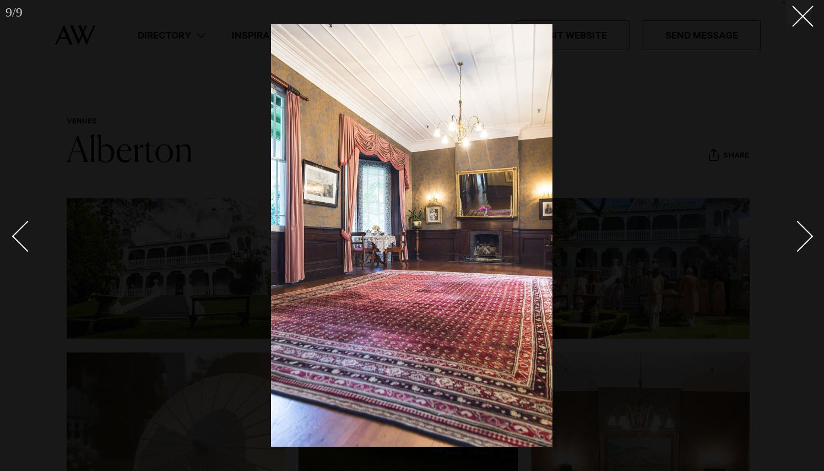
click at [804, 224] on link at bounding box center [791, 235] width 39 height 55
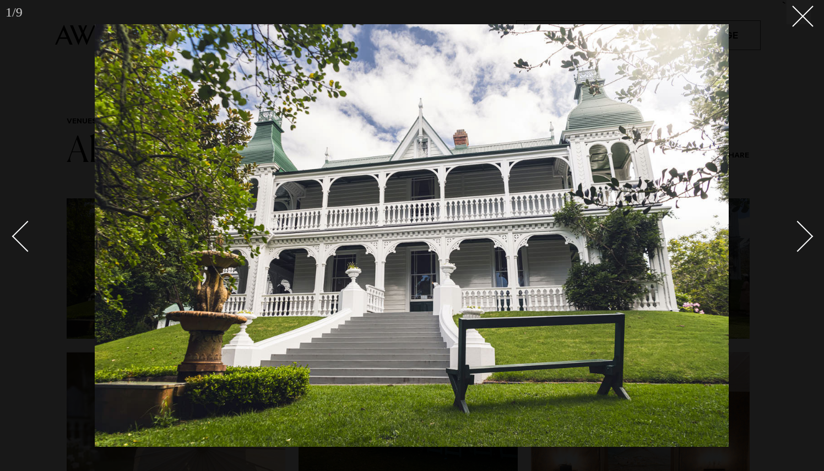
click at [804, 224] on link at bounding box center [791, 235] width 39 height 55
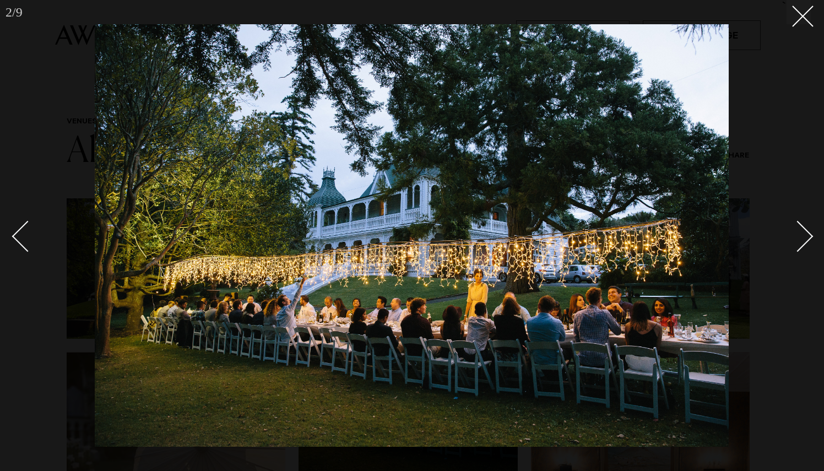
click at [811, 23] on div at bounding box center [412, 235] width 824 height 471
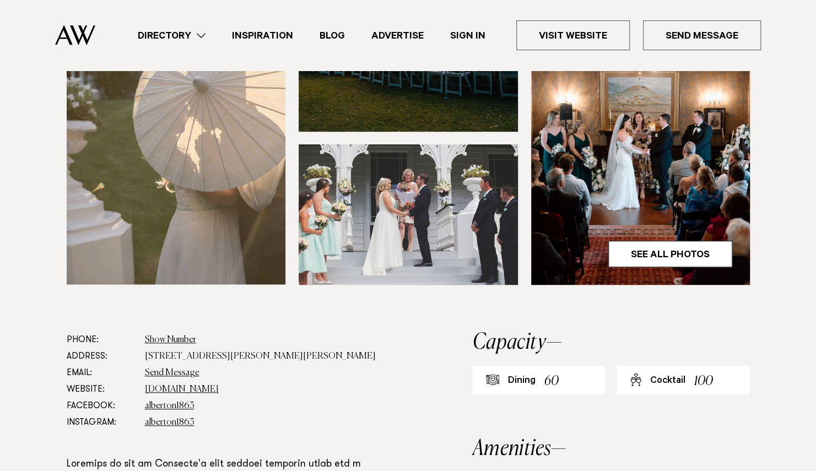
scroll to position [358, 0]
